Goal: Task Accomplishment & Management: Use online tool/utility

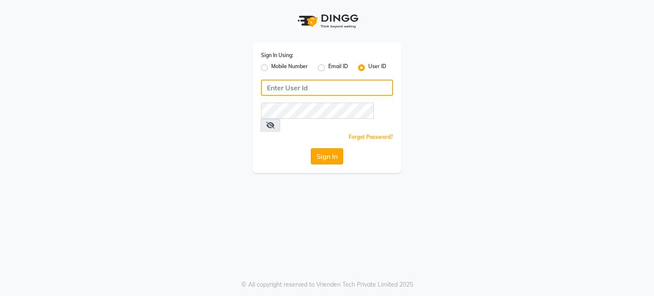
type input "amtoam"
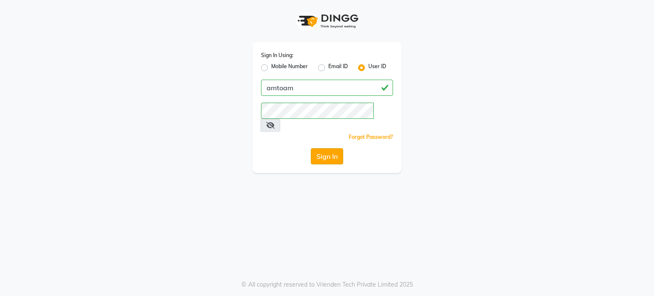
click at [318, 148] on button "Sign In" at bounding box center [327, 156] width 32 height 16
click at [318, 148] on div "Sign In" at bounding box center [327, 156] width 132 height 16
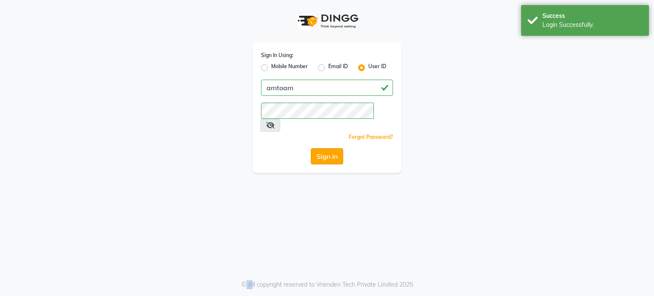
click at [328, 148] on button "Sign In" at bounding box center [327, 156] width 32 height 16
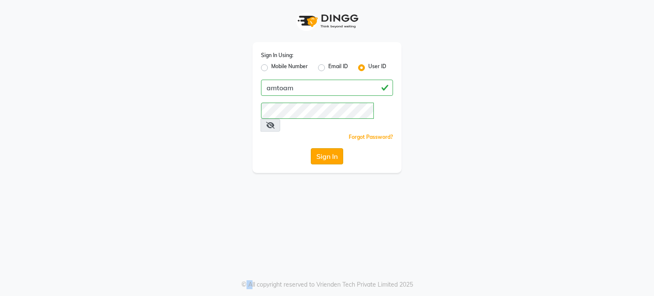
click at [333, 148] on button "Sign In" at bounding box center [327, 156] width 32 height 16
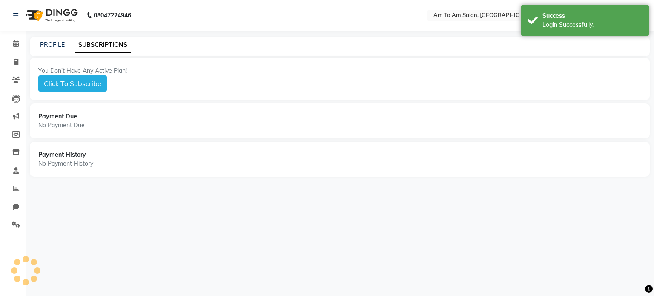
select select "en"
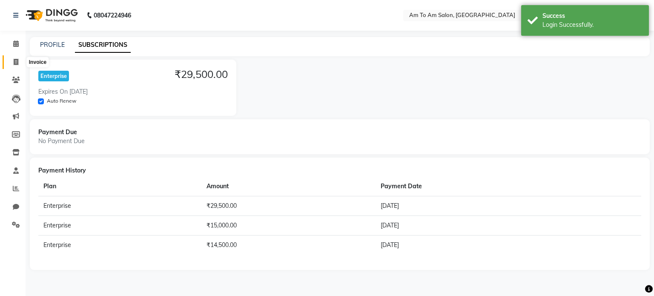
click at [15, 63] on icon at bounding box center [16, 62] width 5 height 6
select select "service"
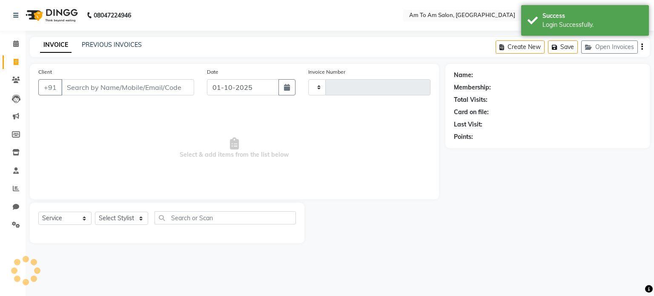
type input "0935"
select select "6661"
select select "51659"
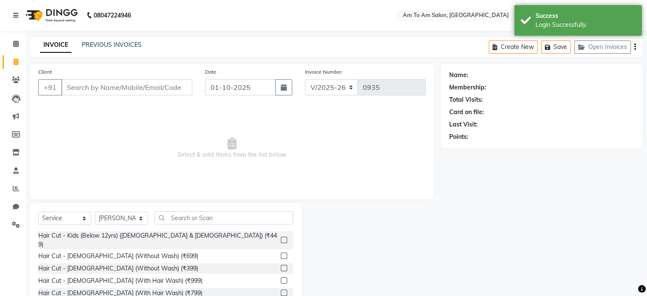
click at [88, 88] on input "Client" at bounding box center [126, 87] width 131 height 16
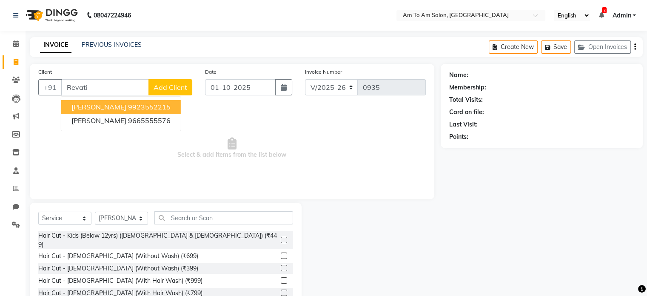
click at [157, 109] on ngb-highlight "9923552215" at bounding box center [149, 107] width 43 height 9
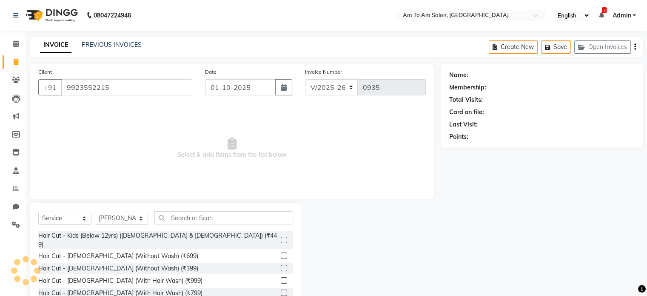
type input "9923552215"
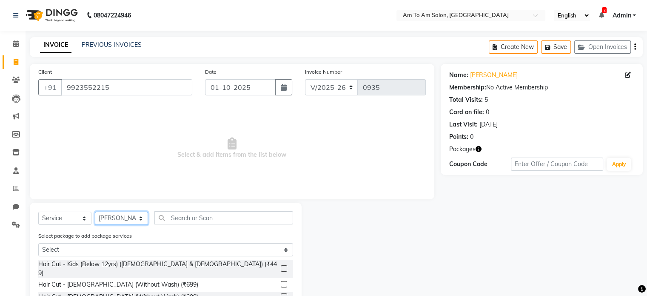
click at [142, 220] on select "Select Stylist [PERSON_NAME] I [PERSON_NAME] Mahi [PERSON_NAME] Poonam Mam [PER…" at bounding box center [121, 217] width 53 height 13
select select "62559"
click at [95, 212] on select "Select Stylist [PERSON_NAME] I [PERSON_NAME] Mahi [PERSON_NAME] Poonam Mam [PER…" at bounding box center [121, 217] width 53 height 13
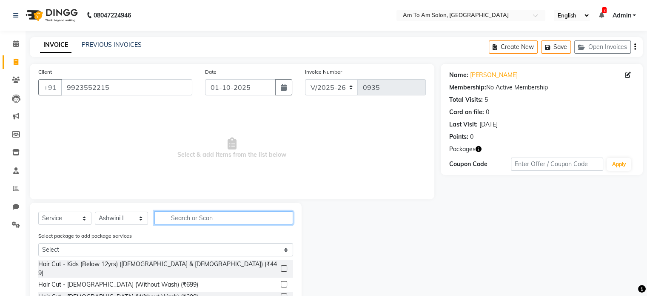
click at [179, 216] on input "text" at bounding box center [223, 217] width 139 height 13
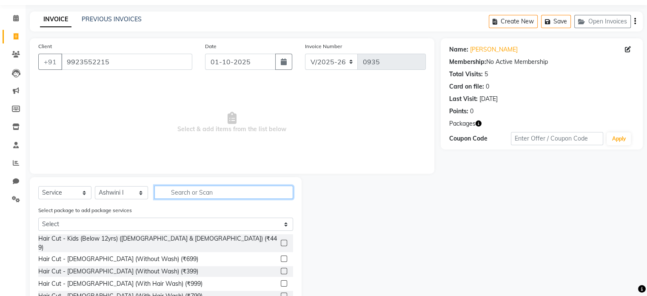
scroll to position [74, 0]
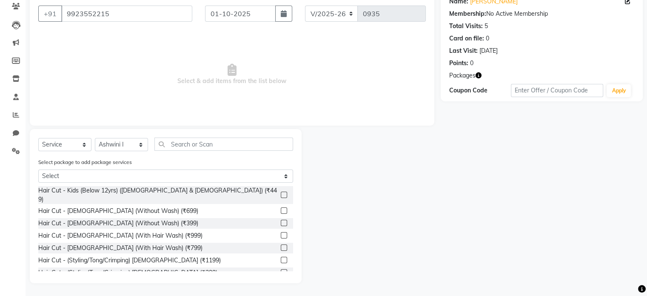
click at [480, 75] on icon "button" at bounding box center [479, 75] width 6 height 6
click at [435, 81] on div "1. Nails Packages :" at bounding box center [442, 83] width 49 height 9
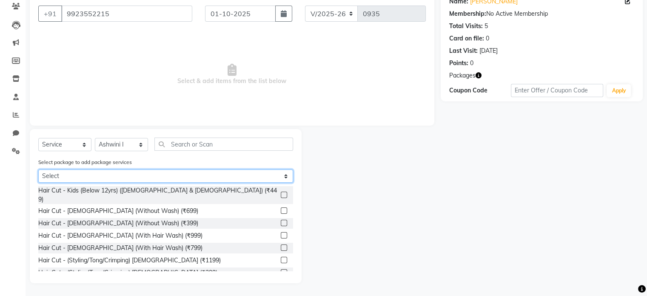
click at [71, 177] on select "Select Nails Packages" at bounding box center [165, 175] width 255 height 13
click at [38, 183] on select "Select Nails Packages" at bounding box center [165, 175] width 255 height 13
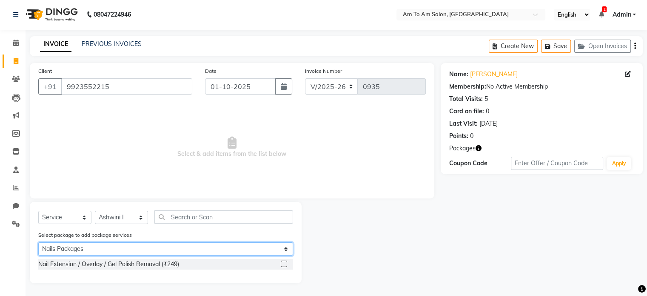
scroll to position [2, 0]
click at [71, 248] on select "Select Nails Packages" at bounding box center [165, 248] width 255 height 13
click at [38, 242] on select "Select Nails Packages" at bounding box center [165, 248] width 255 height 13
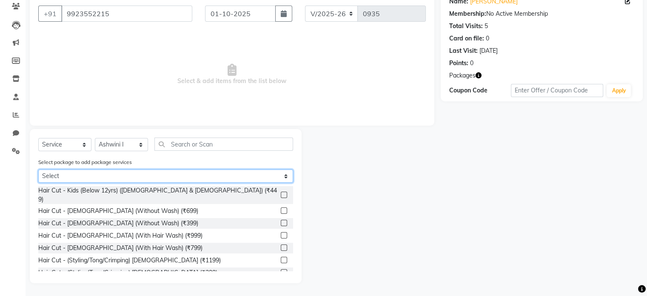
click at [67, 174] on select "Select Nails Packages" at bounding box center [165, 175] width 255 height 13
select select "1: Object"
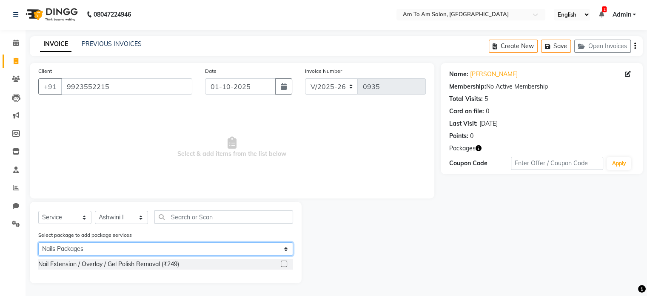
scroll to position [0, 0]
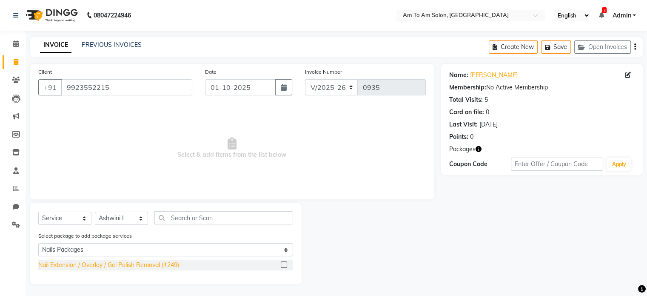
click at [143, 265] on div "Nail Extension / Overlay / Gel Polish Removal (₹249)" at bounding box center [108, 264] width 141 height 9
checkbox input "false"
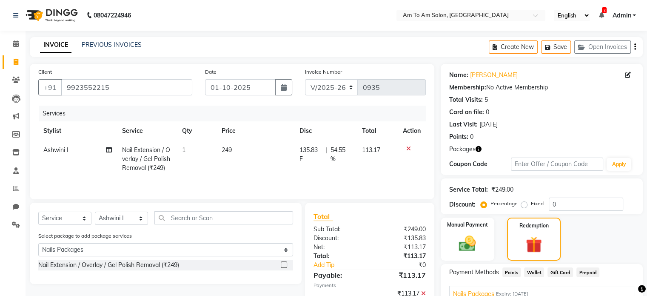
click at [234, 151] on td "249" at bounding box center [256, 158] width 78 height 37
select select "62559"
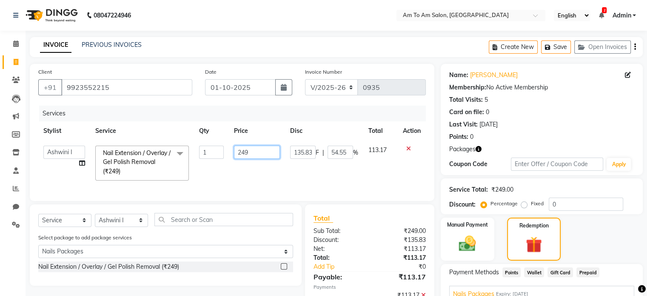
click at [254, 154] on input "249" at bounding box center [257, 152] width 46 height 13
type input "2"
type input "1000"
click at [287, 185] on div "Services Stylist Service Qty Price Disc Total Action [PERSON_NAME] Ashwini I [P…" at bounding box center [232, 149] width 388 height 87
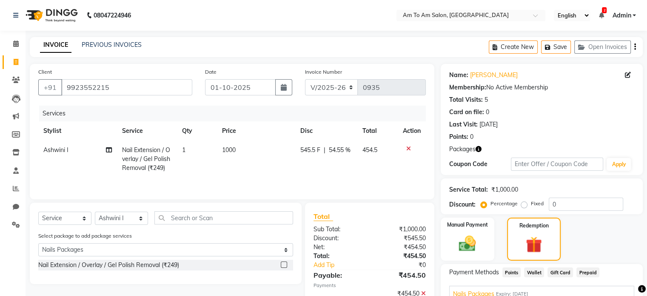
click at [314, 148] on span "545.5 F" at bounding box center [310, 150] width 20 height 9
select select "62559"
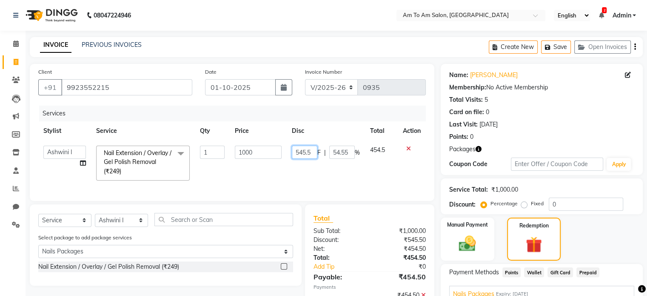
click at [314, 149] on input "545.5" at bounding box center [305, 152] width 26 height 13
type input "5"
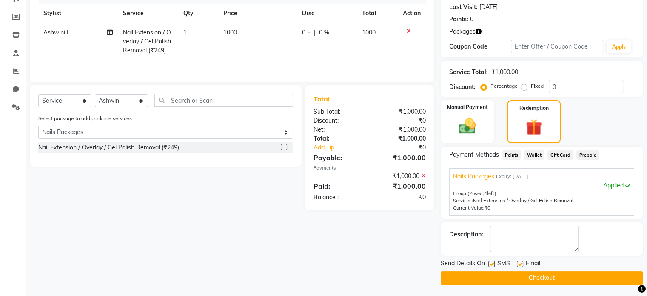
scroll to position [118, 0]
click at [515, 278] on button "Checkout" at bounding box center [542, 277] width 202 height 13
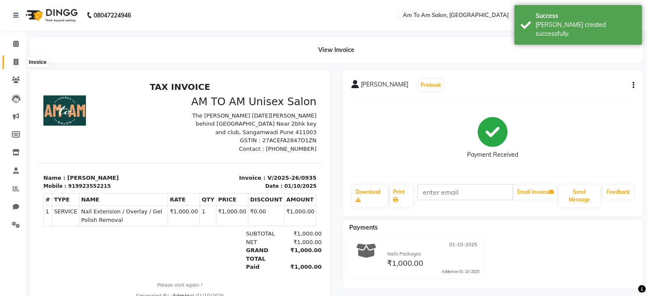
click at [15, 62] on icon at bounding box center [16, 62] width 5 height 6
select select "service"
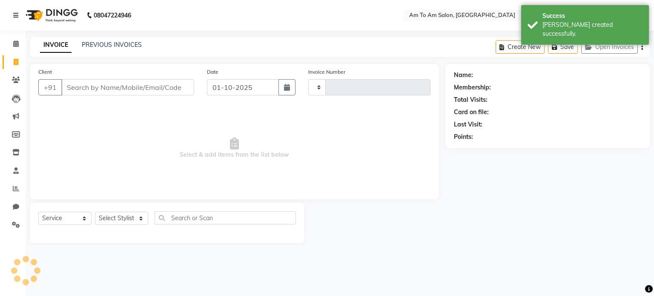
type input "0936"
select select "6661"
click at [90, 85] on input "Client" at bounding box center [127, 87] width 133 height 16
select select "51659"
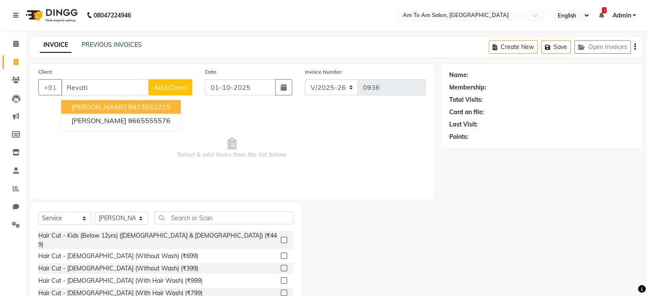
click at [131, 106] on ngb-highlight "9923552215" at bounding box center [149, 107] width 43 height 9
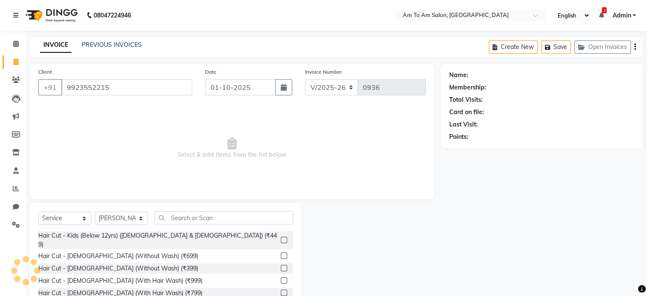
type input "9923552215"
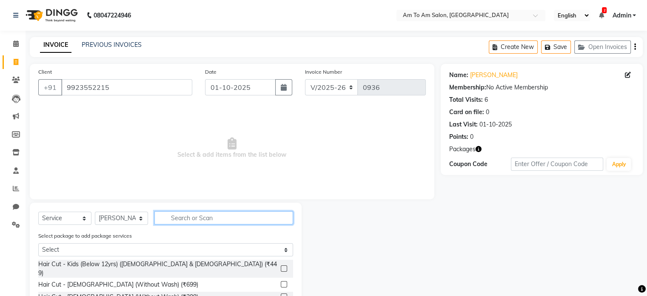
click at [194, 217] on input "text" at bounding box center [223, 217] width 139 height 13
type input "5"
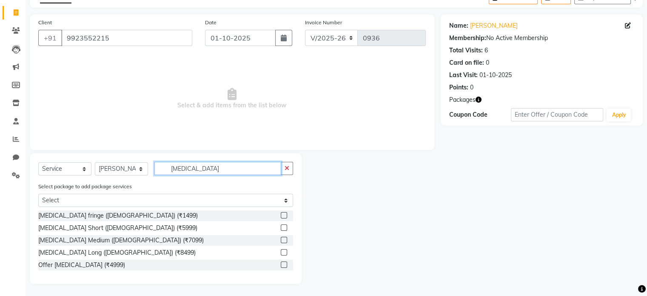
scroll to position [51, 0]
type input "[MEDICAL_DATA]"
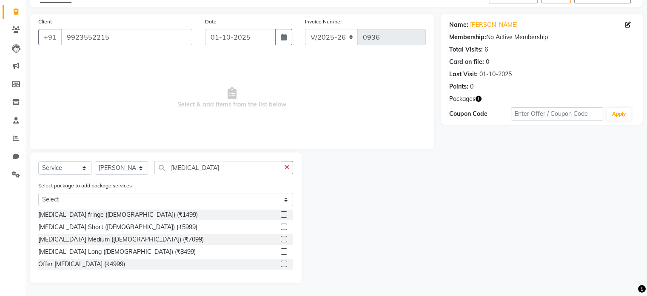
click at [285, 263] on label at bounding box center [284, 263] width 6 height 6
click at [285, 263] on input "checkbox" at bounding box center [284, 264] width 6 height 6
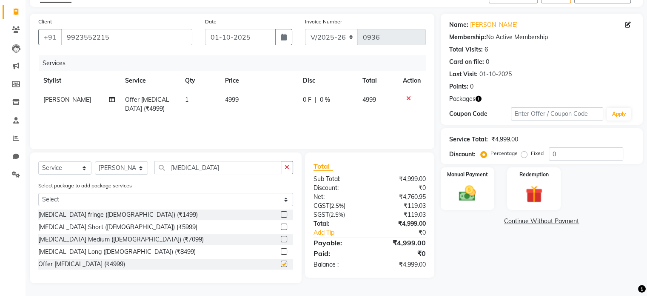
checkbox input "false"
click at [228, 98] on span "4999" at bounding box center [232, 100] width 14 height 8
select select "51659"
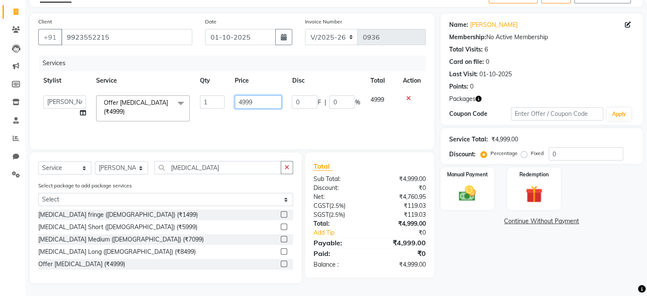
click at [258, 100] on input "4999" at bounding box center [258, 101] width 47 height 13
type input "4"
type input "5500"
click at [257, 126] on div "Services Stylist Service Qty Price Disc Total Action [PERSON_NAME] Ashwini I [P…" at bounding box center [232, 97] width 388 height 85
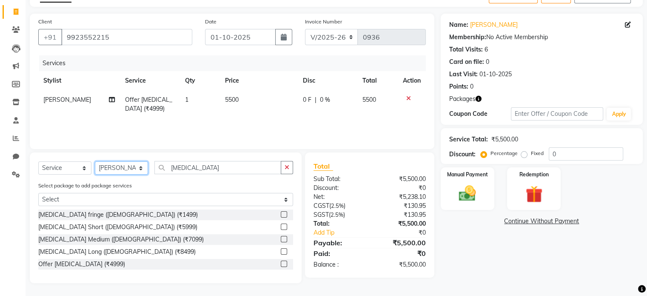
click at [142, 168] on select "Select Stylist [PERSON_NAME] I [PERSON_NAME] Mahi [PERSON_NAME] Poonam Mam [PER…" at bounding box center [121, 167] width 53 height 13
select select "51643"
click at [95, 161] on select "Select Stylist [PERSON_NAME] I [PERSON_NAME] Mahi [PERSON_NAME] Poonam Mam [PER…" at bounding box center [121, 167] width 53 height 13
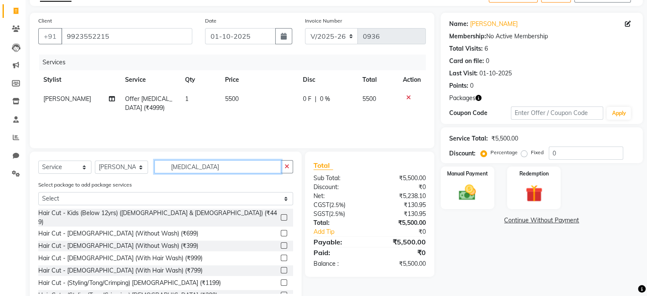
click at [196, 163] on input "[MEDICAL_DATA]" at bounding box center [217, 166] width 127 height 13
type input "B"
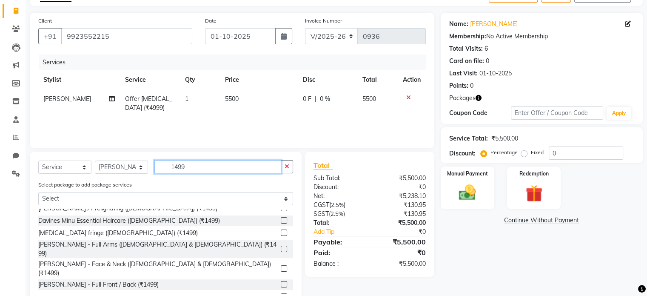
scroll to position [63, 0]
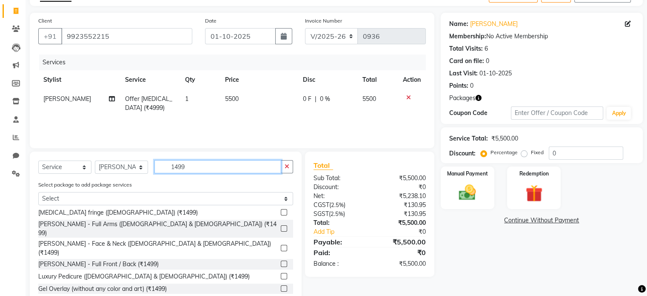
type input "1499"
click at [274, 271] on div "Luxury Pedicure ([DEMOGRAPHIC_DATA] & [DEMOGRAPHIC_DATA]) (₹1499)" at bounding box center [165, 276] width 255 height 11
click at [281, 273] on label at bounding box center [284, 276] width 6 height 6
click at [281, 274] on input "checkbox" at bounding box center [284, 277] width 6 height 6
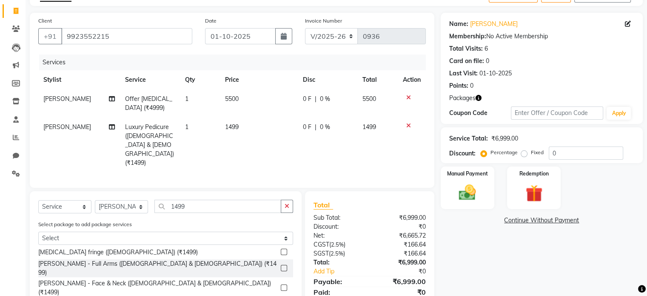
checkbox input "false"
click at [492, 203] on div "Manual Payment" at bounding box center [468, 188] width 56 height 44
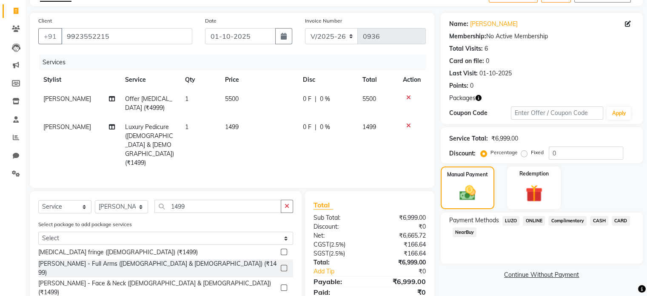
click at [536, 218] on span "ONLINE" at bounding box center [534, 221] width 22 height 10
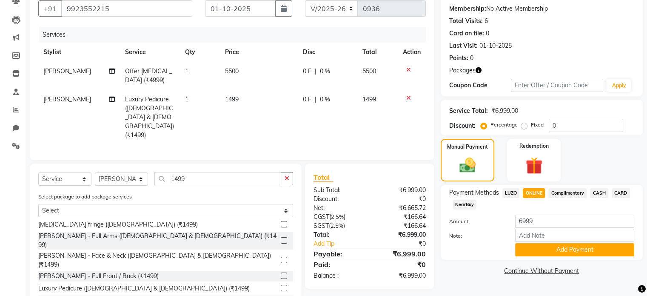
scroll to position [102, 0]
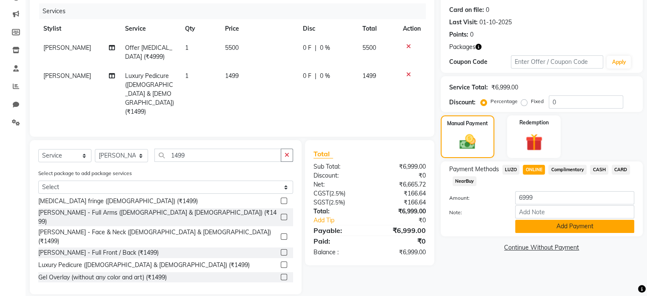
click at [562, 226] on button "Add Payment" at bounding box center [574, 226] width 119 height 13
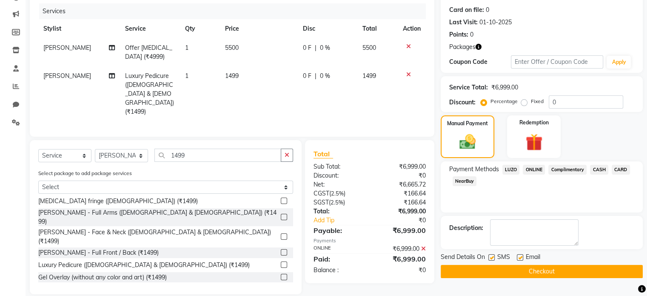
click at [538, 273] on button "Checkout" at bounding box center [542, 271] width 202 height 13
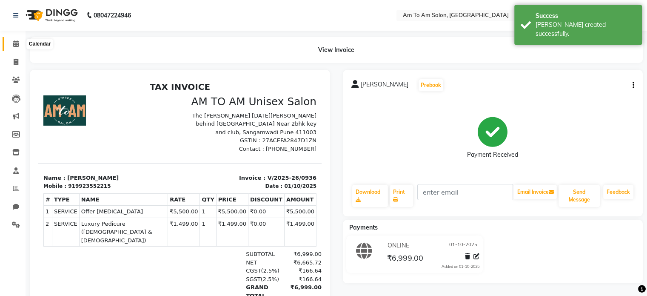
click at [17, 41] on icon at bounding box center [16, 43] width 6 height 6
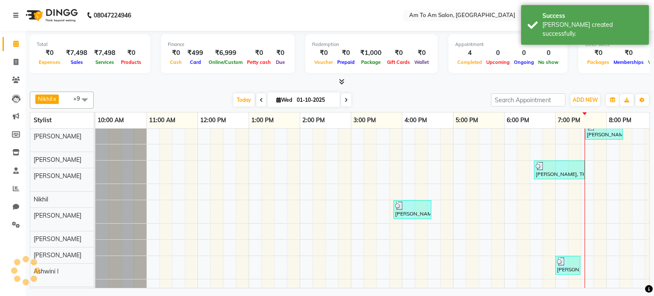
scroll to position [8, 0]
